Goal: Task Accomplishment & Management: Complete application form

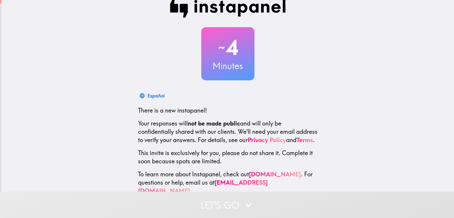
scroll to position [28, 0]
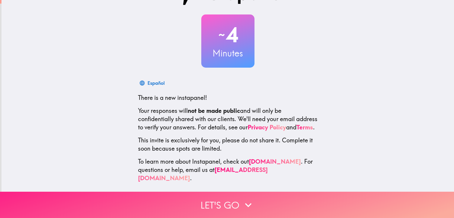
click at [242, 199] on icon "button" at bounding box center [248, 205] width 13 height 13
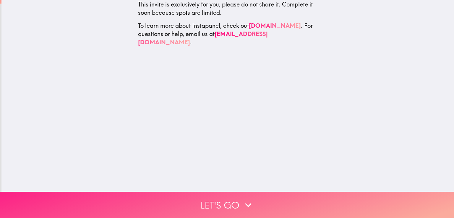
scroll to position [0, 0]
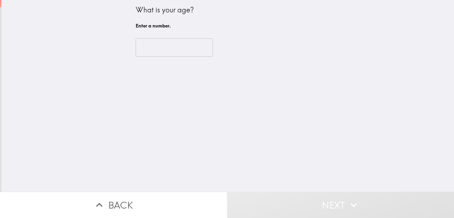
click at [199, 55] on input "number" at bounding box center [174, 47] width 77 height 18
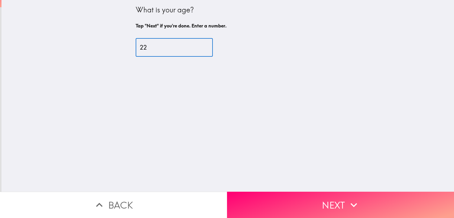
click at [200, 46] on input "22" at bounding box center [174, 47] width 77 height 18
click at [200, 46] on input "23" at bounding box center [174, 47] width 77 height 18
click at [200, 46] on input "24" at bounding box center [174, 47] width 77 height 18
click at [200, 46] on input "25" at bounding box center [174, 47] width 77 height 18
click at [200, 46] on input "26" at bounding box center [174, 47] width 77 height 18
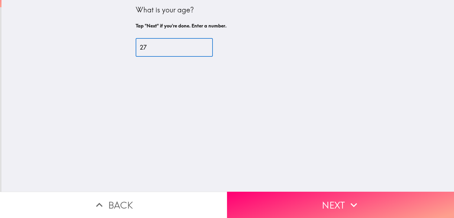
click at [200, 46] on input "27" at bounding box center [174, 47] width 77 height 18
click at [200, 46] on input "28" at bounding box center [174, 47] width 77 height 18
click at [200, 46] on input "29" at bounding box center [174, 47] width 77 height 18
type input "30"
click at [200, 46] on input "30" at bounding box center [174, 47] width 77 height 18
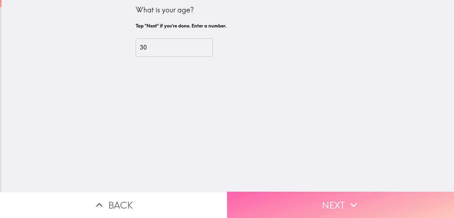
click at [285, 193] on button "Next" at bounding box center [340, 205] width 227 height 26
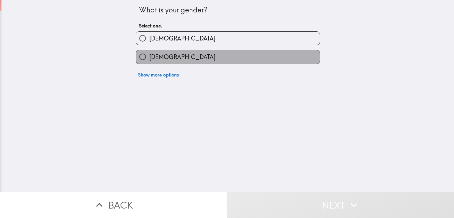
click at [204, 59] on label "[DEMOGRAPHIC_DATA]" at bounding box center [228, 56] width 184 height 13
click at [149, 59] on input "[DEMOGRAPHIC_DATA]" at bounding box center [142, 56] width 13 height 13
radio input "true"
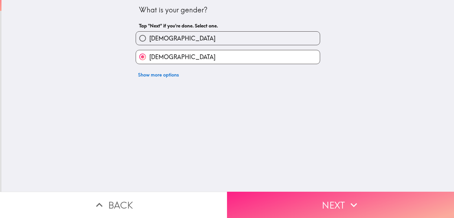
click at [341, 199] on button "Next" at bounding box center [340, 205] width 227 height 26
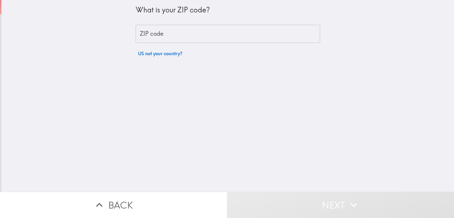
click at [311, 38] on input "ZIP code" at bounding box center [228, 34] width 185 height 18
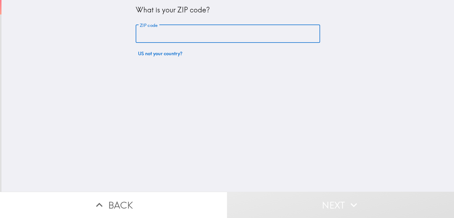
type input "07072"
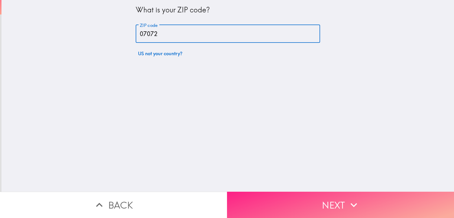
click at [395, 198] on button "Next" at bounding box center [340, 205] width 227 height 26
